Goal: Task Accomplishment & Management: Manage account settings

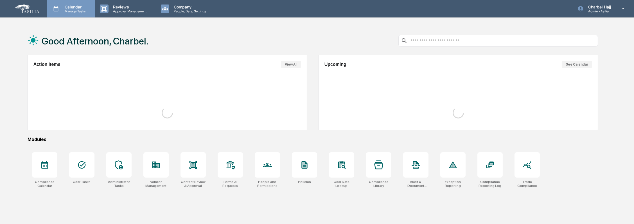
click at [70, 12] on p "Manage Tasks" at bounding box center [74, 11] width 28 height 4
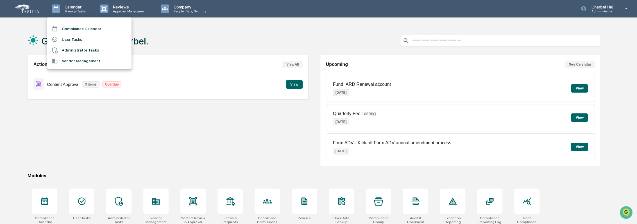
drag, startPoint x: 589, startPoint y: 14, endPoint x: 590, endPoint y: 11, distance: 3.1
click at [589, 14] on div at bounding box center [318, 112] width 637 height 224
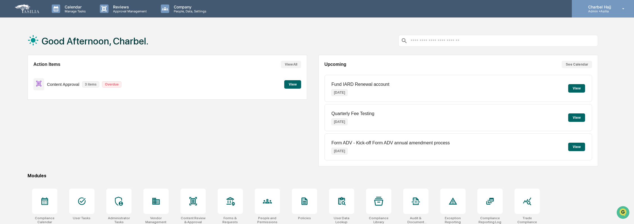
click at [591, 10] on p "Admin • [GEOGRAPHIC_DATA]" at bounding box center [598, 11] width 30 height 4
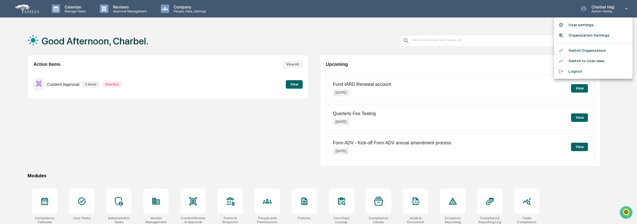
click at [594, 60] on li "Switch to User view..." at bounding box center [593, 61] width 79 height 10
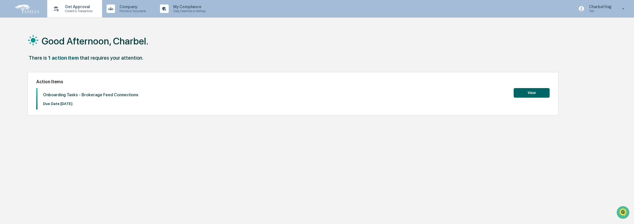
click at [78, 13] on div "Get Approval Content & Transactions" at bounding box center [73, 8] width 49 height 17
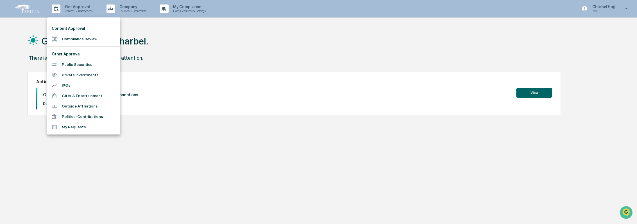
click at [79, 61] on li "Public Securities" at bounding box center [83, 64] width 73 height 10
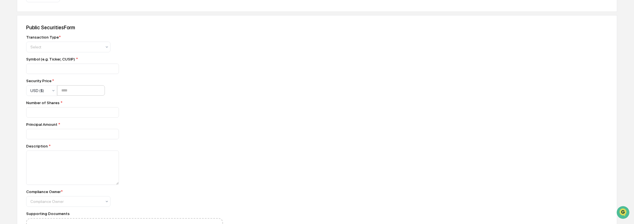
scroll to position [281, 0]
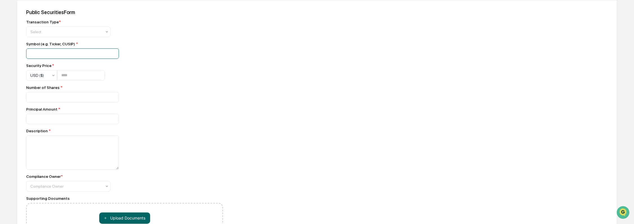
click at [74, 57] on input at bounding box center [72, 53] width 93 height 10
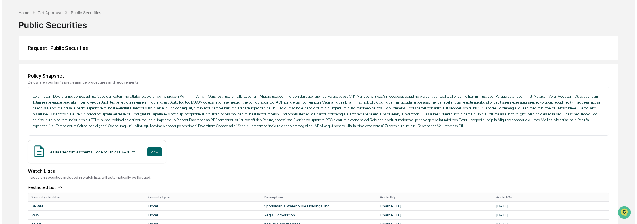
scroll to position [0, 0]
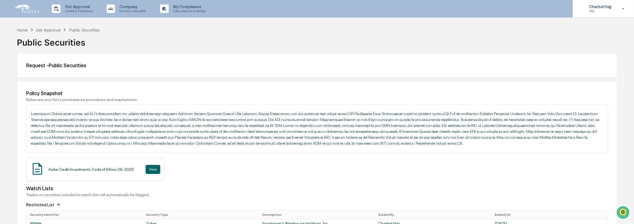
click at [610, 12] on p "Test" at bounding box center [599, 11] width 30 height 4
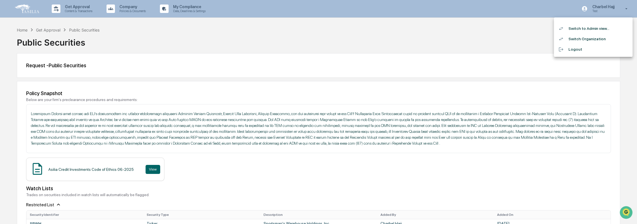
click at [608, 29] on li "Switch to Admin view..." at bounding box center [593, 28] width 79 height 10
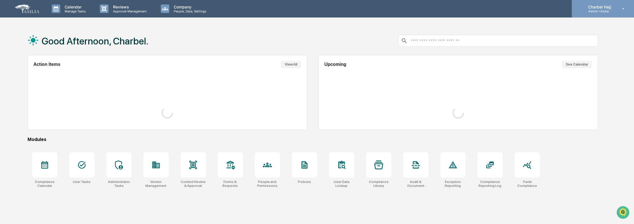
click at [610, 10] on p "Admin • [GEOGRAPHIC_DATA]" at bounding box center [598, 11] width 30 height 4
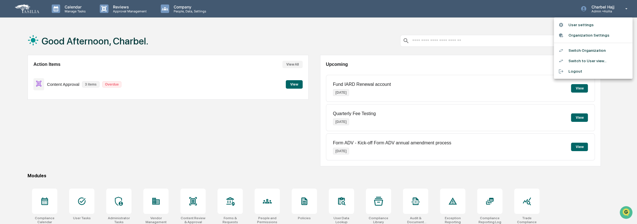
click at [596, 53] on li "Switch Organization" at bounding box center [593, 50] width 79 height 10
